Goal: Information Seeking & Learning: Learn about a topic

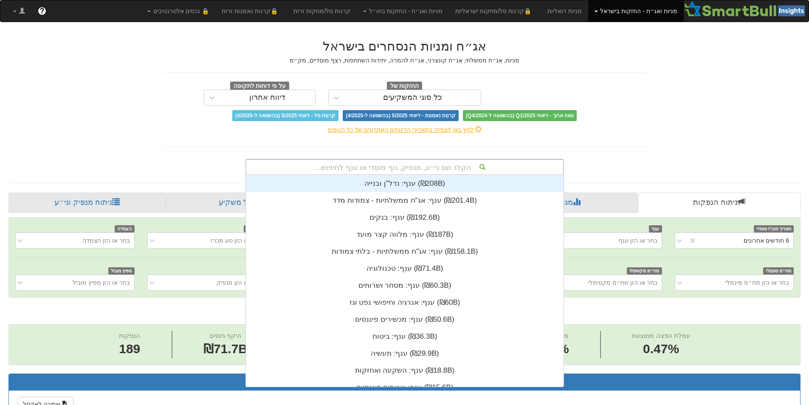
click at [410, 162] on div "הקלד שם ני״ע, מנפיק, גוף מוסדי או ענף לחיפוש..." at bounding box center [404, 167] width 317 height 14
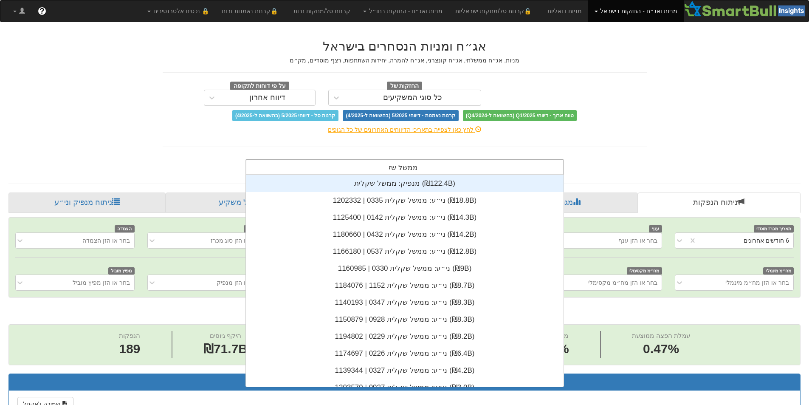
type input "ממשל שקל"
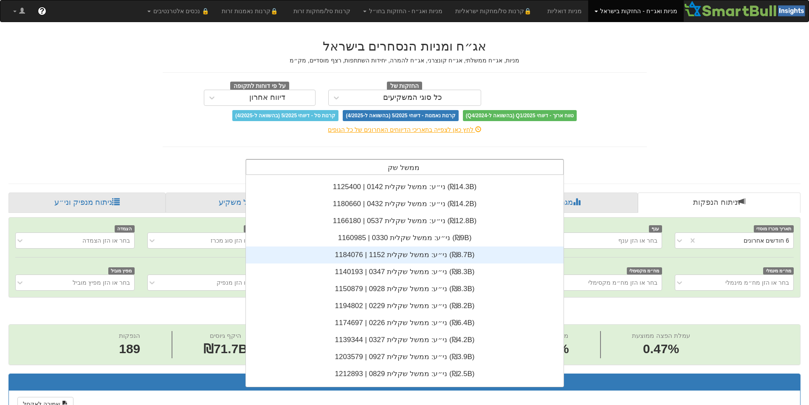
scroll to position [34, 0]
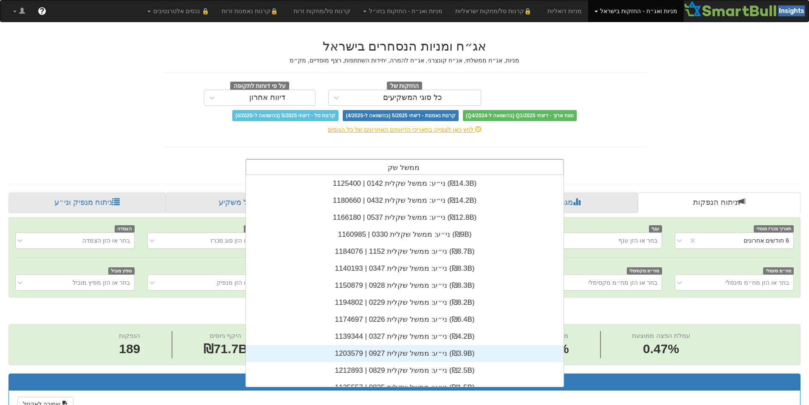
click at [403, 354] on div "ני״ע: ‏ממשל שקלית 0927 | 1203579 ‎(₪3.9B)‎" at bounding box center [405, 353] width 318 height 17
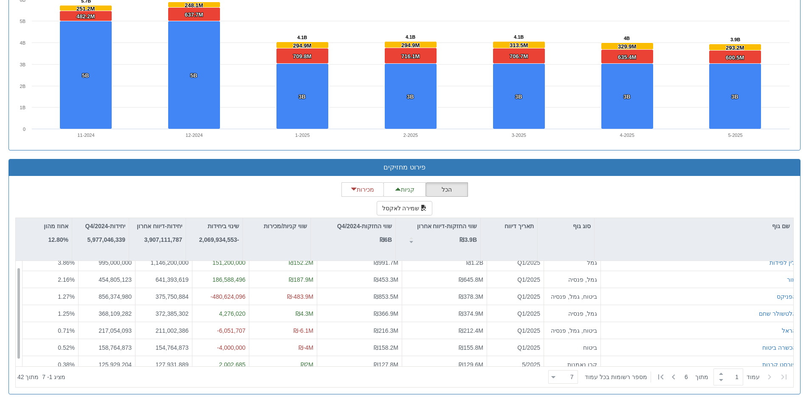
scroll to position [14, 0]
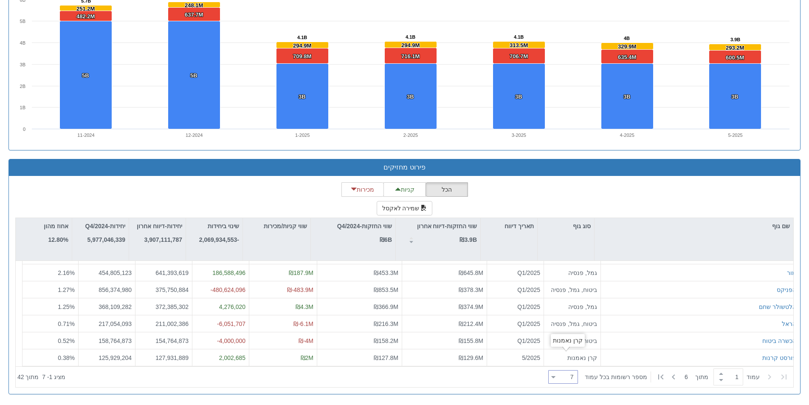
click at [568, 379] on div "7 7" at bounding box center [567, 377] width 22 height 12
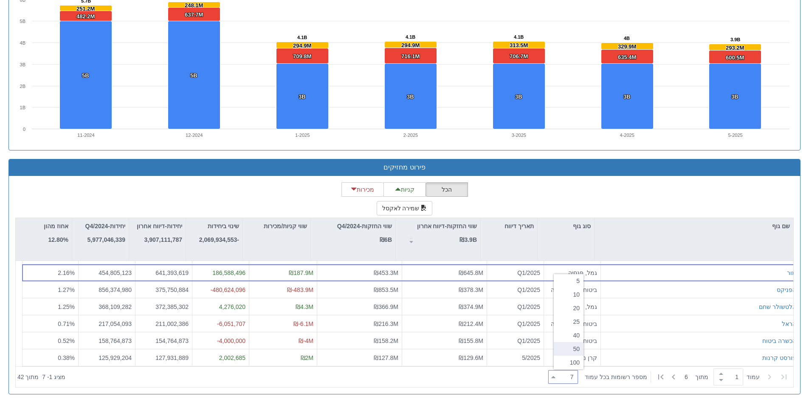
click at [572, 350] on div "50" at bounding box center [569, 349] width 30 height 14
type input "50"
click at [488, 382] on div at bounding box center [307, 377] width 476 height 19
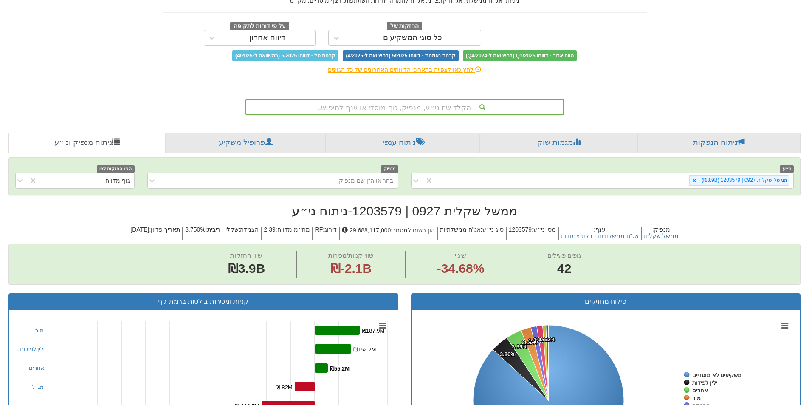
scroll to position [59, 0]
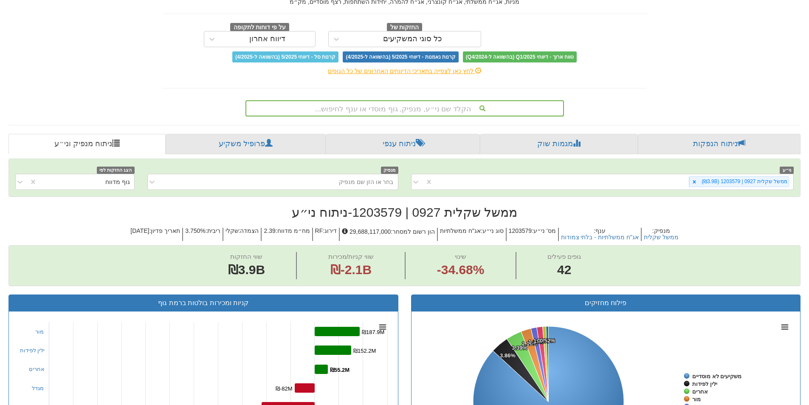
click at [410, 112] on div "הקלד שם ני״ע, מנפיק, גוף מוסדי או ענף לחיפוש..." at bounding box center [404, 108] width 317 height 14
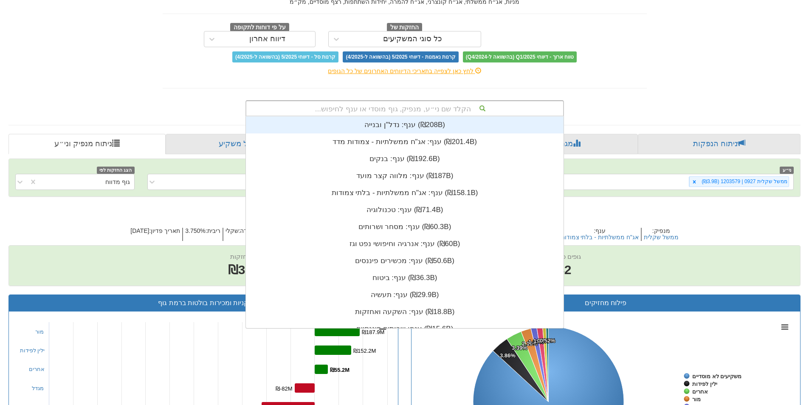
scroll to position [212, 0]
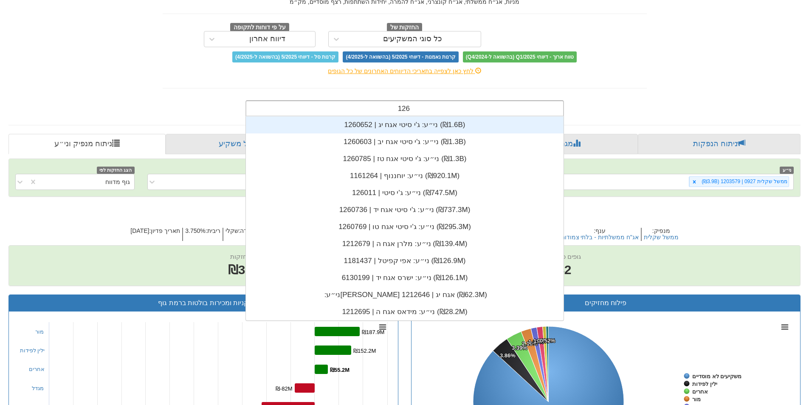
type input "1260"
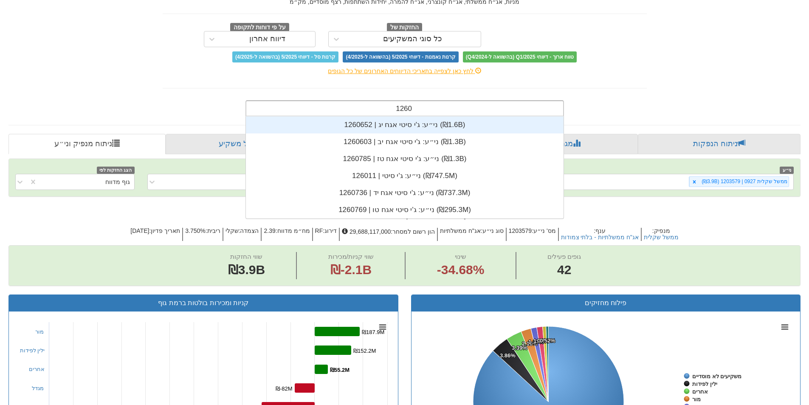
scroll to position [102, 0]
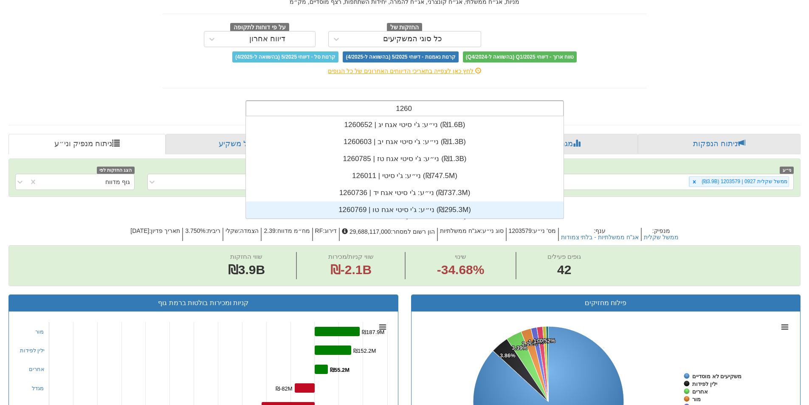
click at [405, 204] on div "ני״ע: ‏ג'י סיטי אגח טו | 1260769 ‎(₪295.3M)‎" at bounding box center [405, 209] width 318 height 17
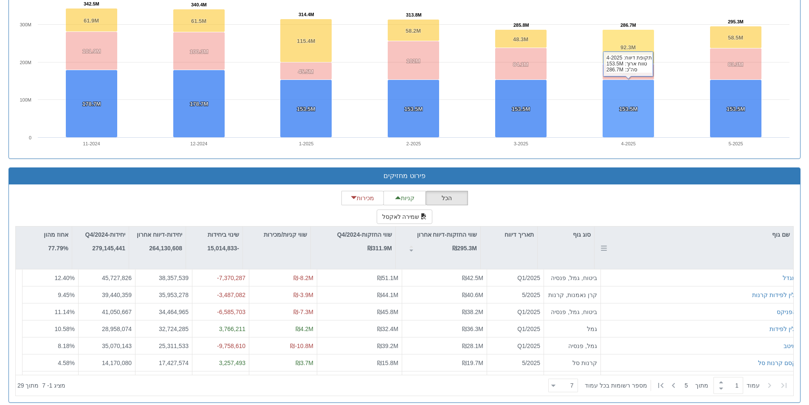
scroll to position [611, 0]
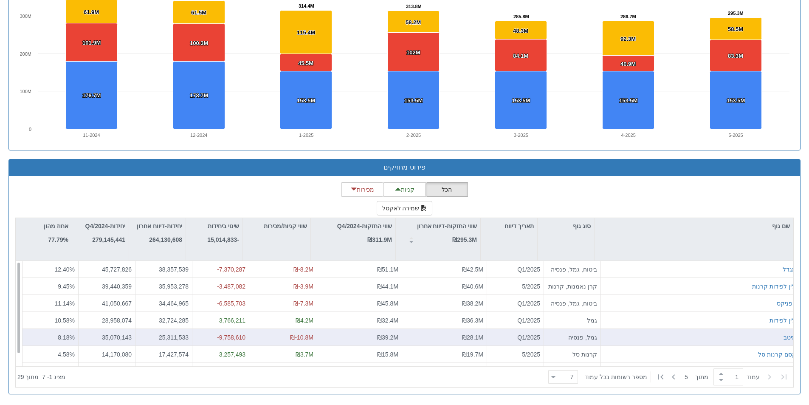
click at [447, 337] on div "₪28.1M" at bounding box center [445, 337] width 78 height 8
click at [447, 339] on div "₪28.1M" at bounding box center [445, 337] width 78 height 8
